Goal: Find specific page/section: Find specific page/section

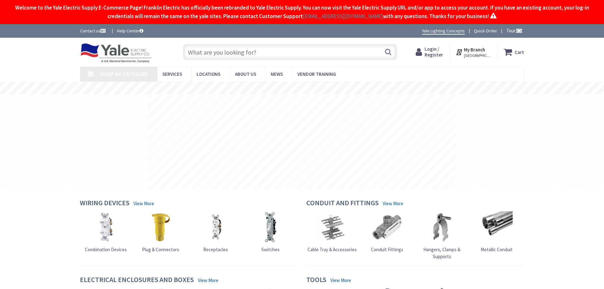
click at [266, 52] on input "text" at bounding box center [290, 52] width 214 height 16
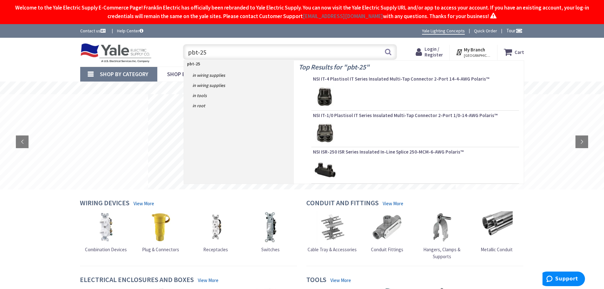
type input "pbt-250"
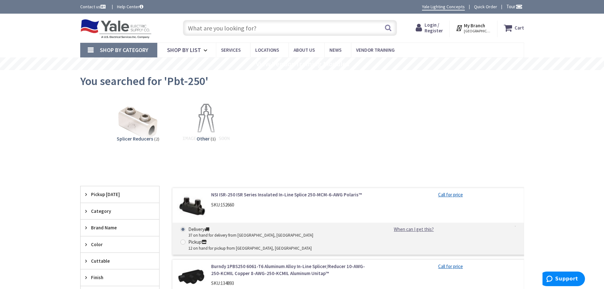
click at [480, 29] on span "[GEOGRAPHIC_DATA], [GEOGRAPHIC_DATA]" at bounding box center [477, 31] width 27 height 5
